Goal: Task Accomplishment & Management: Manage account settings

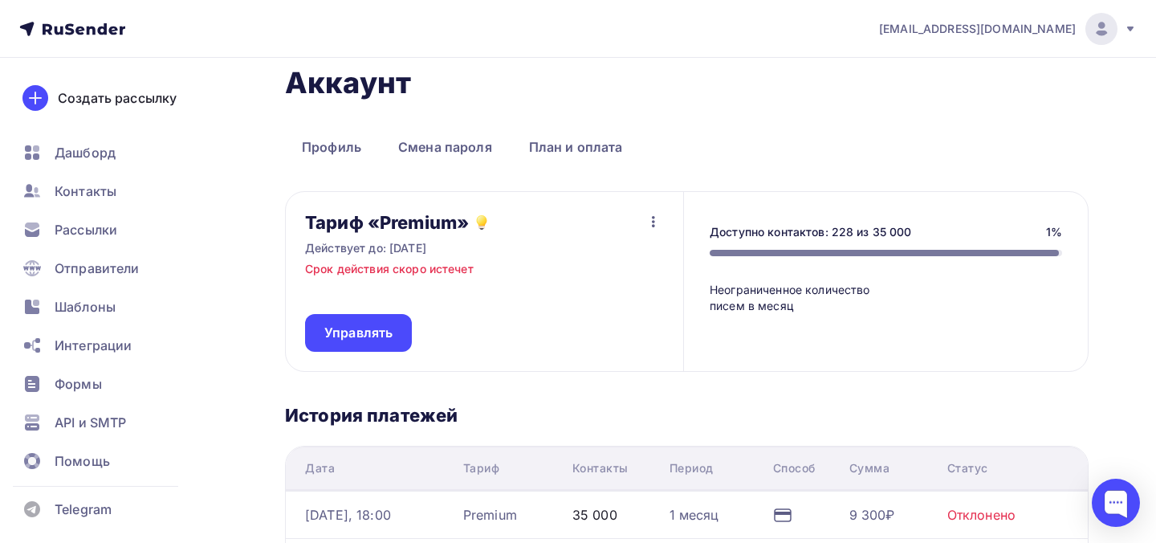
scroll to position [31, 0]
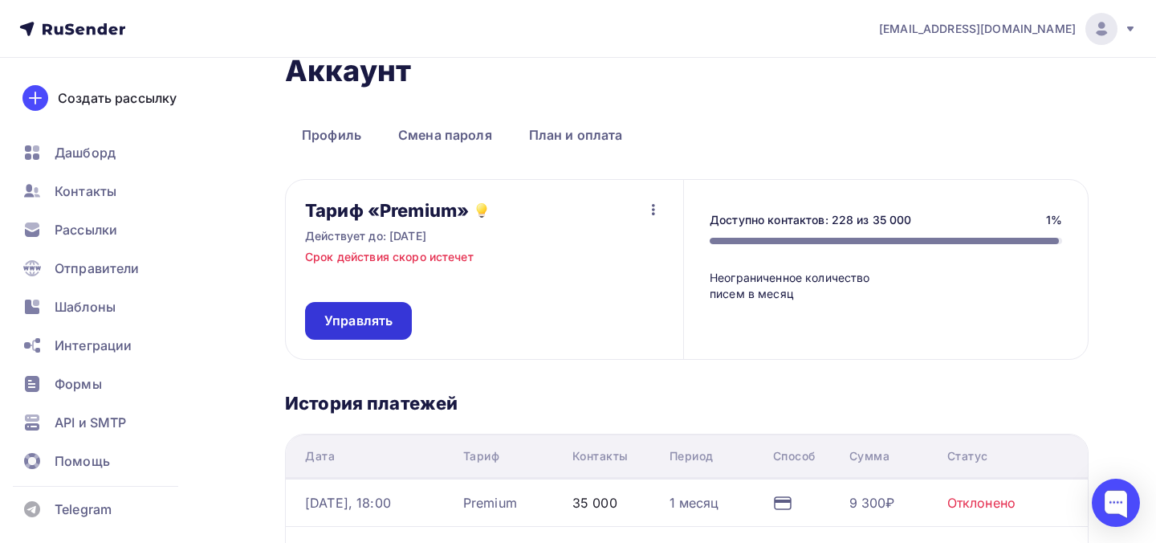
click at [399, 332] on link "Управлять" at bounding box center [358, 321] width 107 height 38
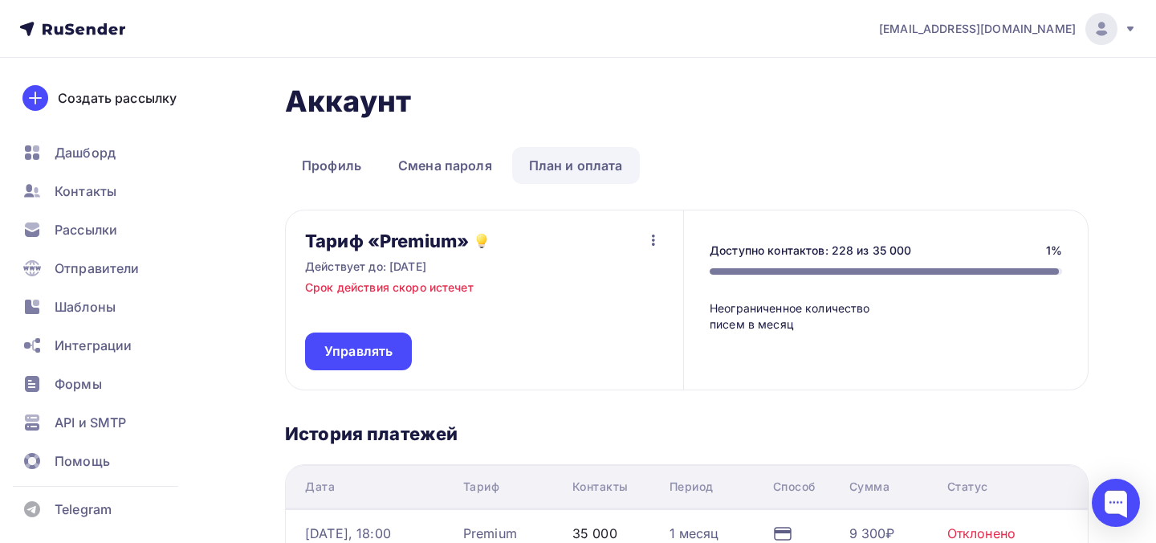
click at [531, 171] on link "План и оплата" at bounding box center [576, 165] width 128 height 37
click at [470, 166] on link "Смена пароля" at bounding box center [445, 165] width 128 height 37
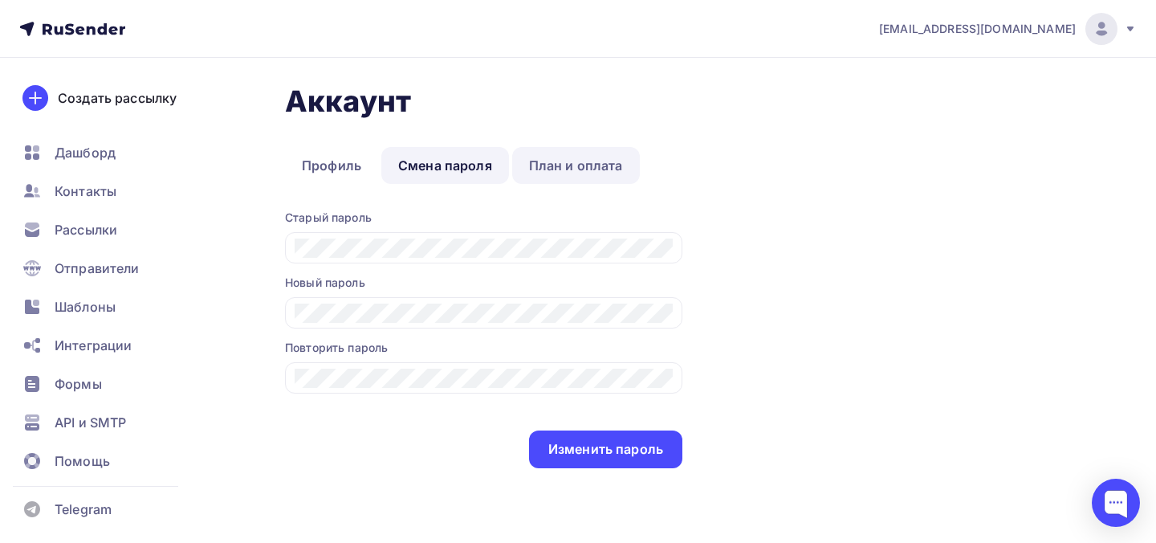
click at [538, 160] on link "План и оплата" at bounding box center [576, 165] width 128 height 37
